Goal: Check status: Check status

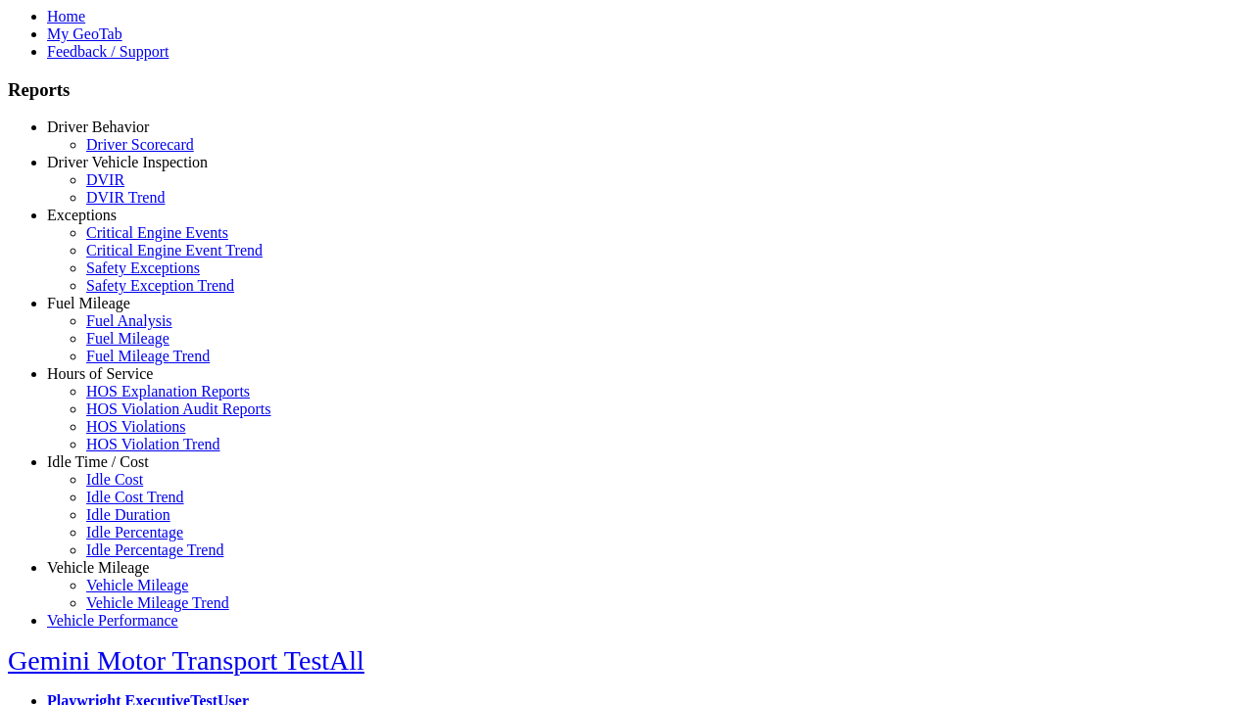
click at [113, 135] on link "Driver Behavior" at bounding box center [98, 127] width 102 height 17
click at [127, 153] on link "Driver Scorecard" at bounding box center [140, 144] width 108 height 17
